Goal: Download file/media

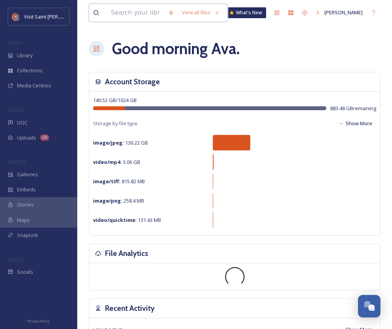
click at [157, 17] on input at bounding box center [135, 12] width 57 height 17
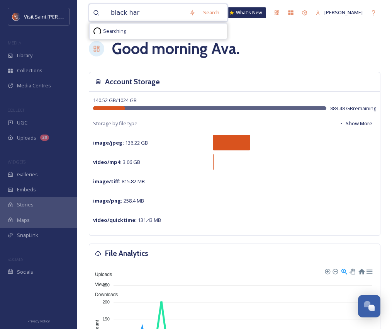
type input "black [PERSON_NAME]"
click at [167, 17] on input at bounding box center [172, 12] width 10 height 17
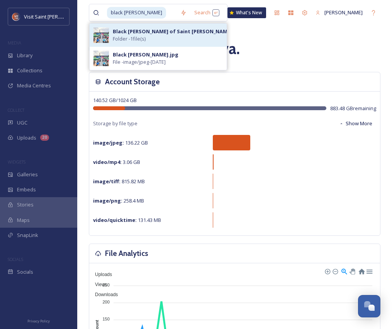
click at [154, 32] on strong "Black [PERSON_NAME] of Saint [PERSON_NAME]" at bounding box center [172, 31] width 119 height 7
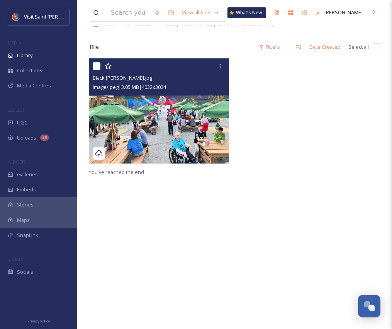
scroll to position [48, 0]
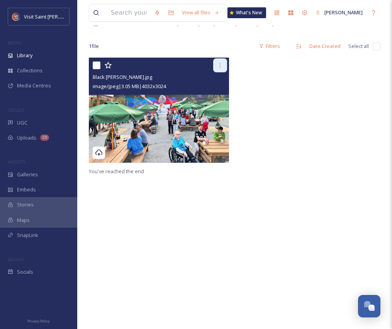
click at [221, 66] on icon at bounding box center [220, 65] width 6 height 6
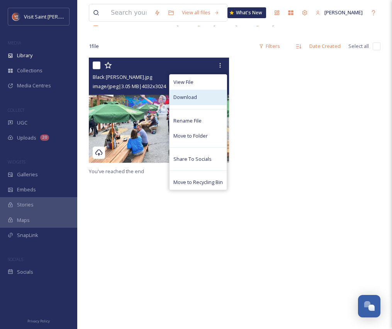
click at [213, 95] on div "Download" at bounding box center [198, 97] width 57 height 15
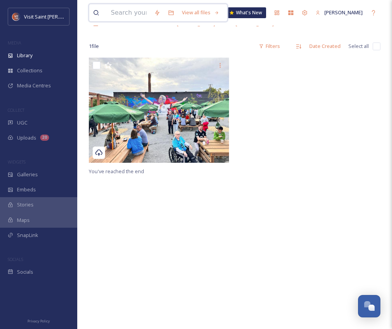
click at [138, 13] on input at bounding box center [128, 12] width 43 height 17
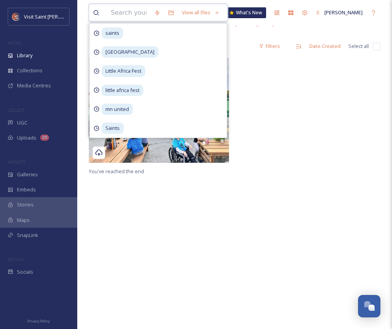
type input "d"
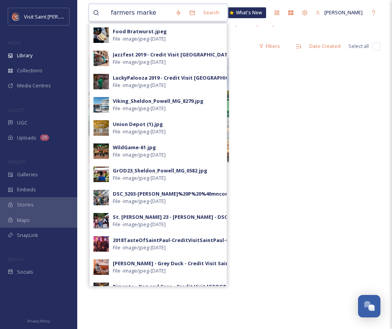
type input "farmers market"
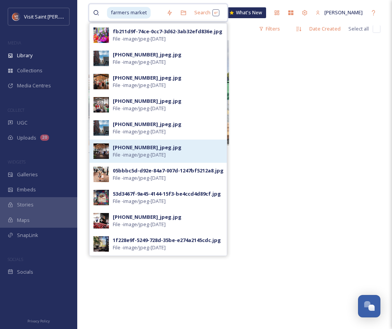
scroll to position [106, 0]
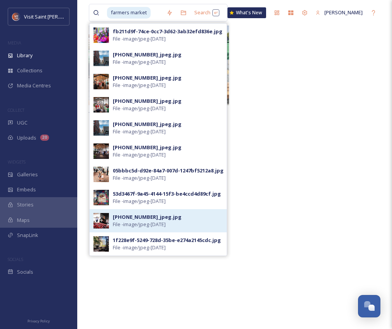
click at [150, 224] on span "File - image/jpeg - [DATE]" at bounding box center [139, 224] width 53 height 7
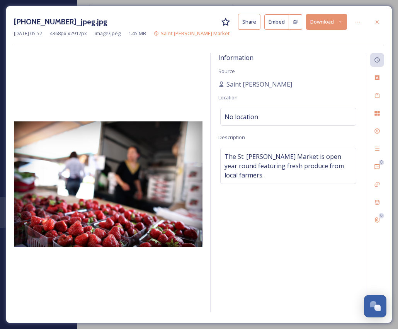
click at [111, 172] on img at bounding box center [108, 184] width 189 height 126
click at [274, 24] on icon at bounding box center [377, 22] width 6 height 6
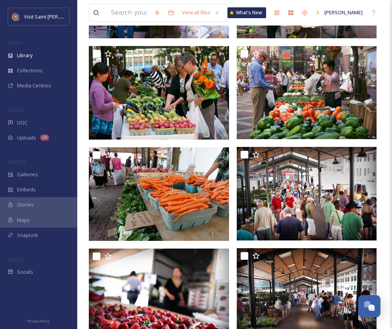
scroll to position [288, 0]
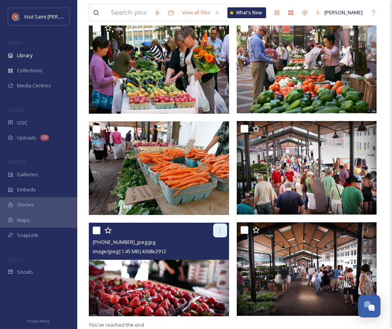
click at [221, 232] on icon at bounding box center [220, 230] width 6 height 6
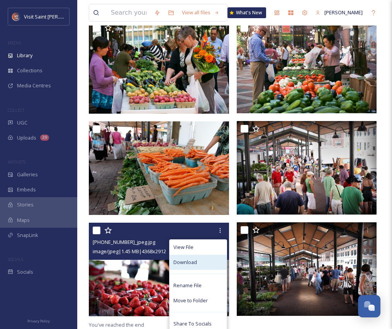
click at [208, 265] on div "Download" at bounding box center [198, 262] width 57 height 15
